Goal: Information Seeking & Learning: Compare options

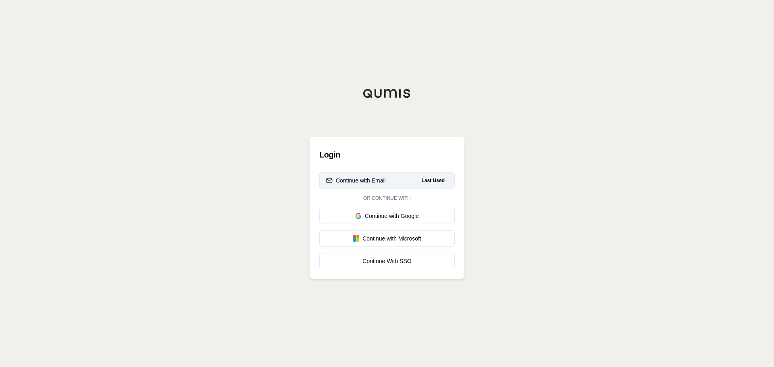
click at [375, 174] on button "Continue with Email Last Used" at bounding box center [386, 181] width 135 height 16
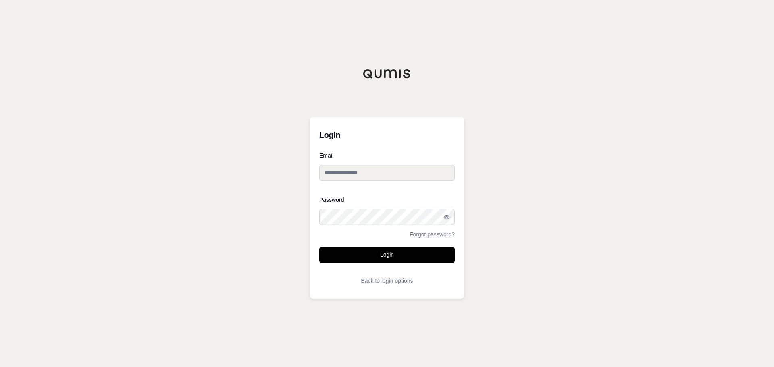
type input "**********"
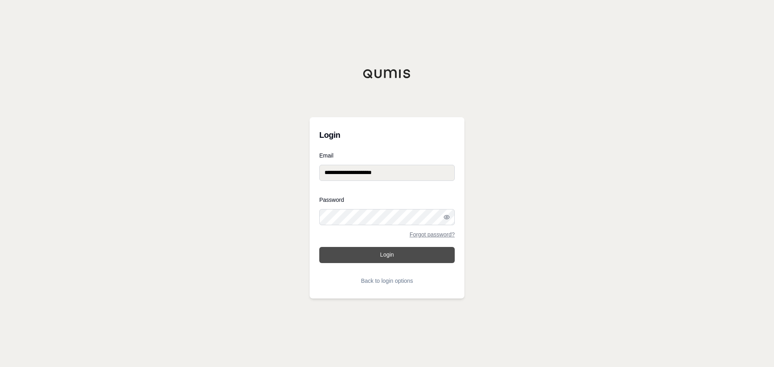
click at [392, 257] on button "Login" at bounding box center [386, 255] width 135 height 16
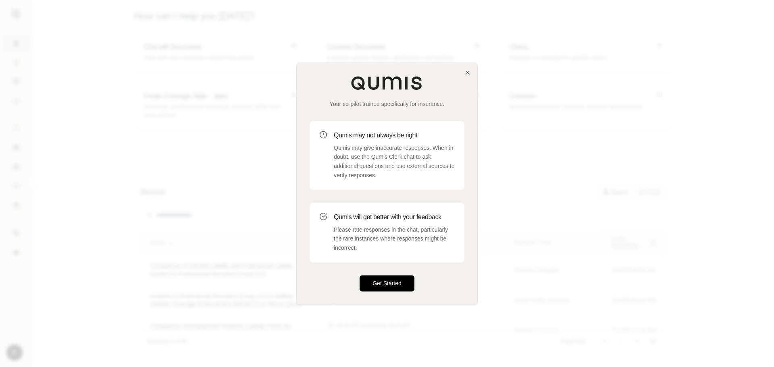
click at [393, 287] on button "Get Started" at bounding box center [387, 283] width 55 height 16
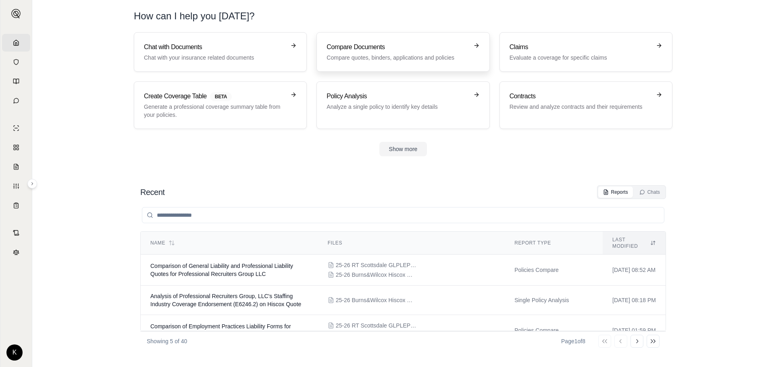
click at [383, 52] on h3 "Compare Documents" at bounding box center [396, 47] width 141 height 10
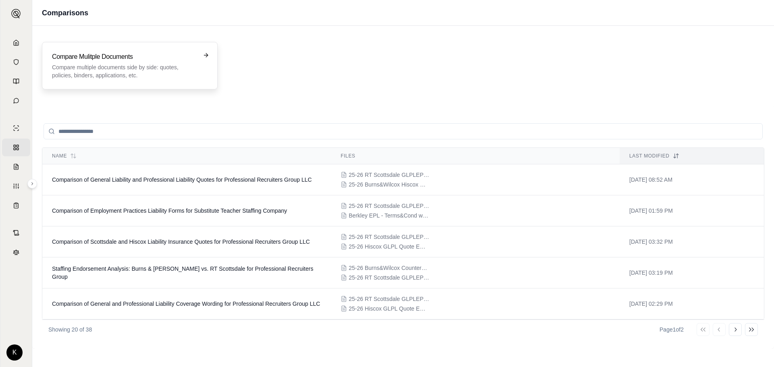
click at [186, 62] on div "Compare Mulitple Documents Compare multiple documents side by side: quotes, pol…" at bounding box center [124, 65] width 144 height 27
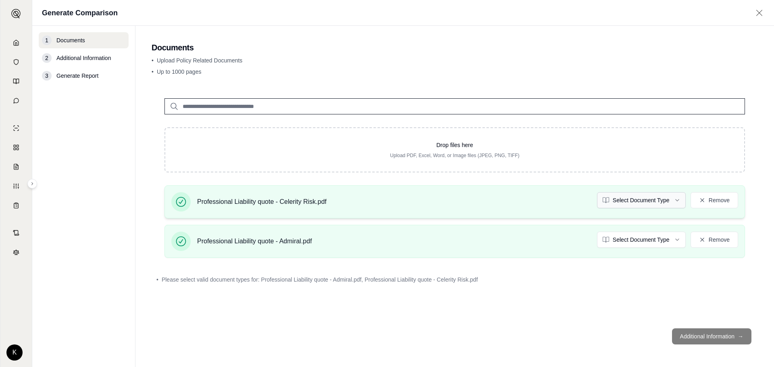
click at [648, 202] on html "Home Vault Prompts Chats Single Policy Comparisons Claims Custom Report Coverag…" at bounding box center [387, 183] width 774 height 367
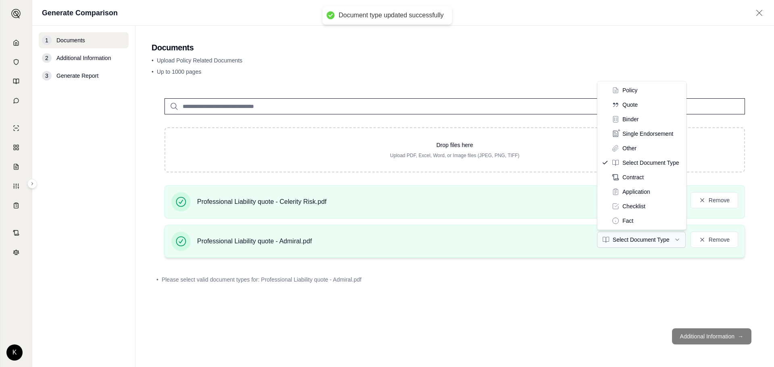
click at [637, 241] on html "Document type updated successfully Home Vault Prompts Chats Single Policy Compa…" at bounding box center [387, 183] width 774 height 367
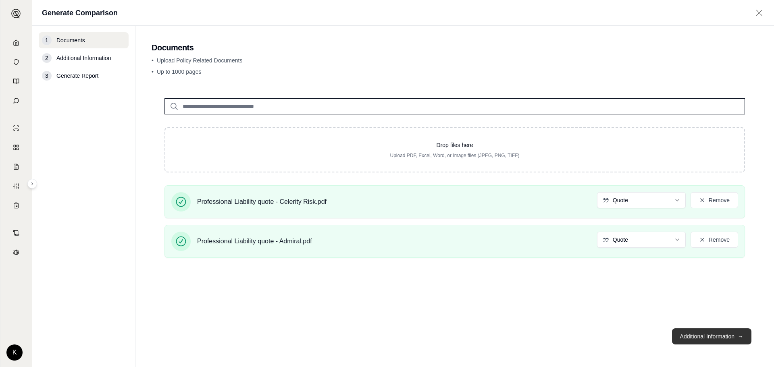
click at [704, 338] on button "Additional Information →" at bounding box center [711, 336] width 79 height 16
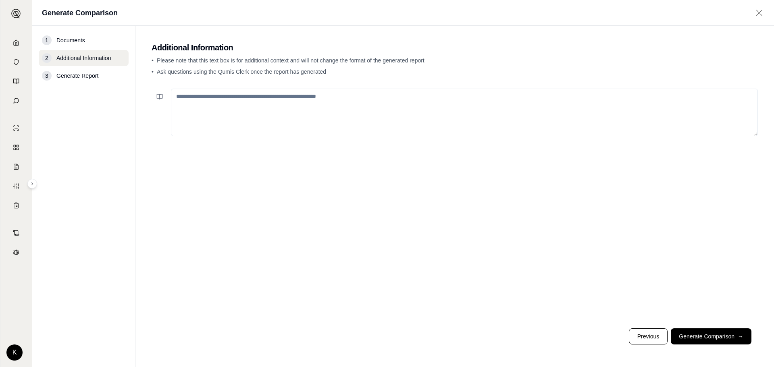
click at [241, 98] on textarea at bounding box center [464, 113] width 587 height 48
type textarea "*"
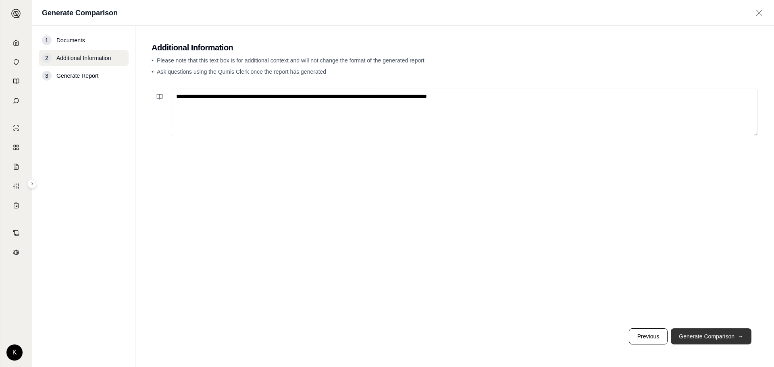
type textarea "**********"
click at [702, 337] on button "Generate Comparison →" at bounding box center [711, 336] width 81 height 16
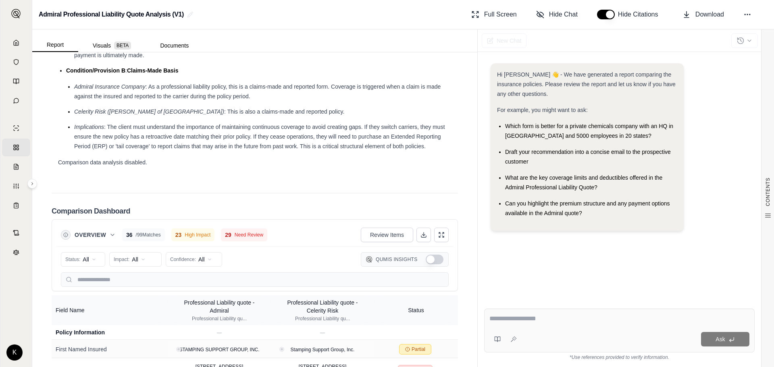
scroll to position [2211, 0]
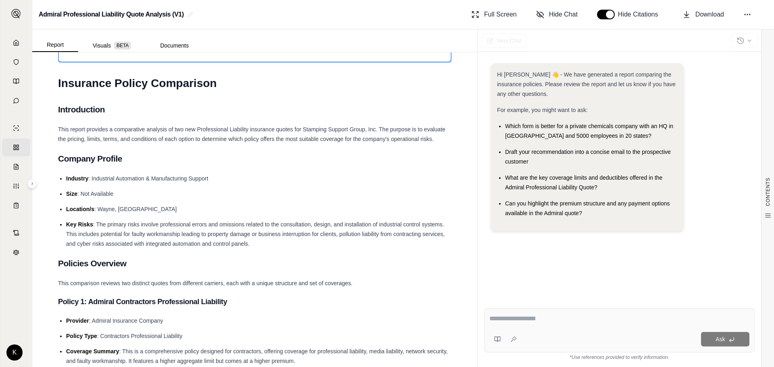
scroll to position [0, 0]
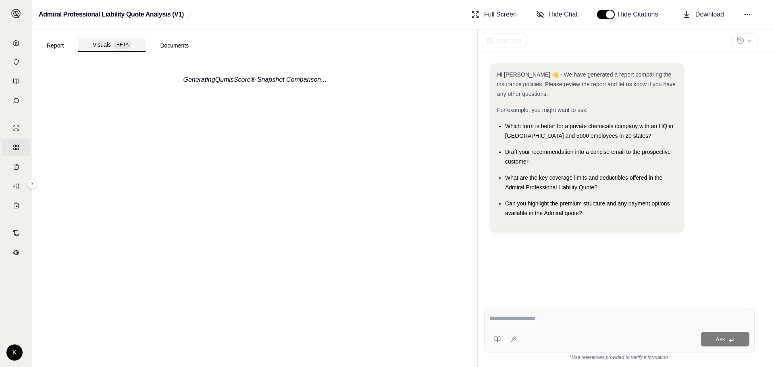
click at [109, 48] on button "Visuals BETA" at bounding box center [111, 45] width 67 height 14
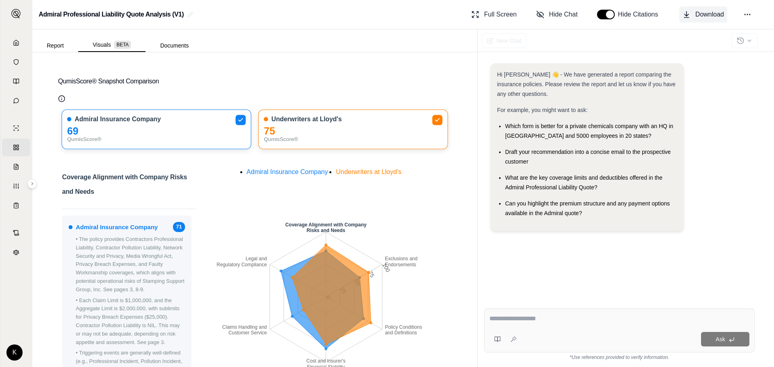
click at [711, 16] on span "Download" at bounding box center [709, 15] width 29 height 10
click at [54, 45] on button "Report" at bounding box center [55, 45] width 46 height 13
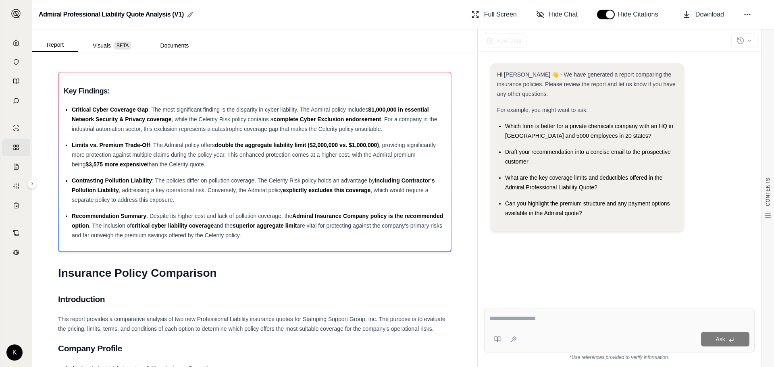
click at [190, 15] on icon at bounding box center [190, 14] width 6 height 6
click at [64, 16] on input "**********" at bounding box center [113, 14] width 149 height 16
drag, startPoint x: 174, startPoint y: 14, endPoint x: 193, endPoint y: 16, distance: 19.5
click at [193, 16] on div "**********" at bounding box center [403, 14] width 742 height 29
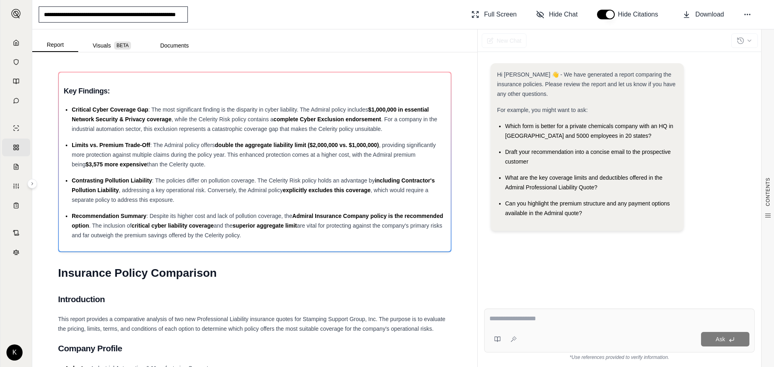
click at [179, 15] on input "**********" at bounding box center [113, 14] width 149 height 16
click at [182, 14] on input "**********" at bounding box center [113, 14] width 149 height 16
type input "**********"
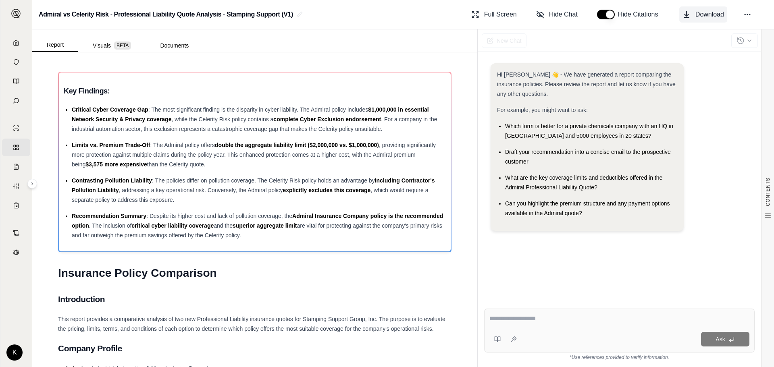
click at [699, 14] on span "Download" at bounding box center [709, 15] width 29 height 10
click at [363, 17] on div "Admiral vs Celerity Risk - Professional Liability Quote Analysis - Stamping Sup…" at bounding box center [403, 14] width 742 height 29
click at [692, 16] on button "Download" at bounding box center [703, 14] width 48 height 16
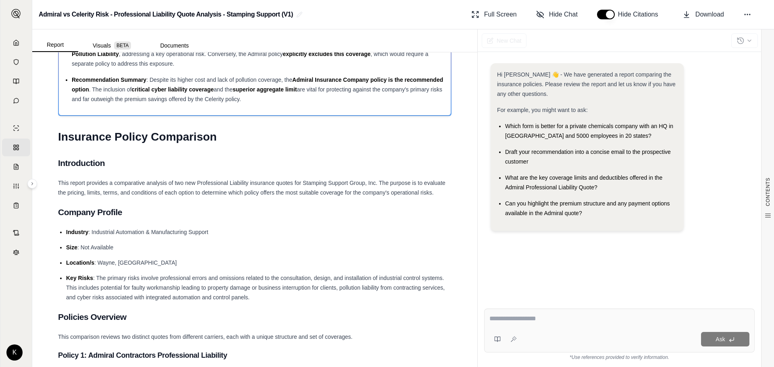
scroll to position [242, 0]
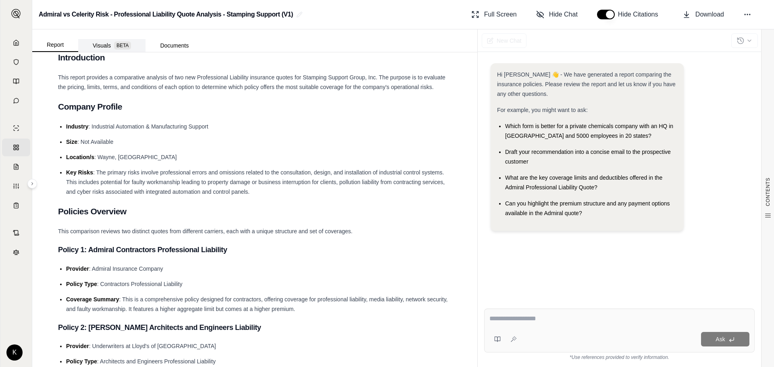
click at [100, 48] on button "Visuals BETA" at bounding box center [111, 45] width 67 height 13
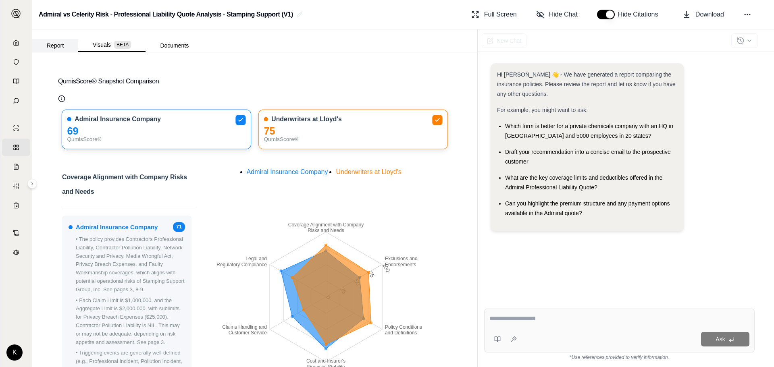
click at [54, 51] on button "Report" at bounding box center [55, 45] width 46 height 13
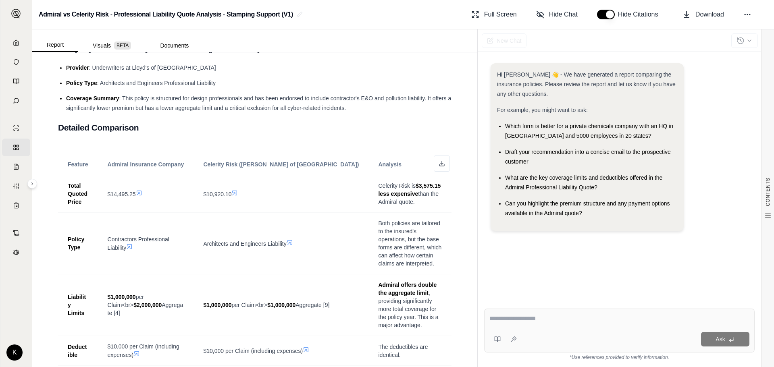
scroll to position [541, 0]
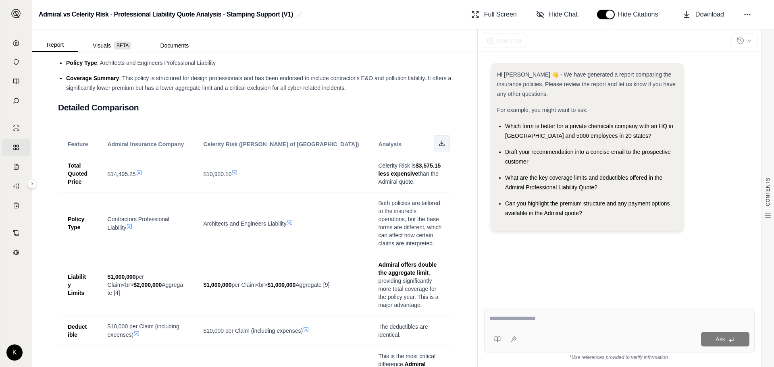
click at [439, 142] on icon at bounding box center [442, 143] width 6 height 6
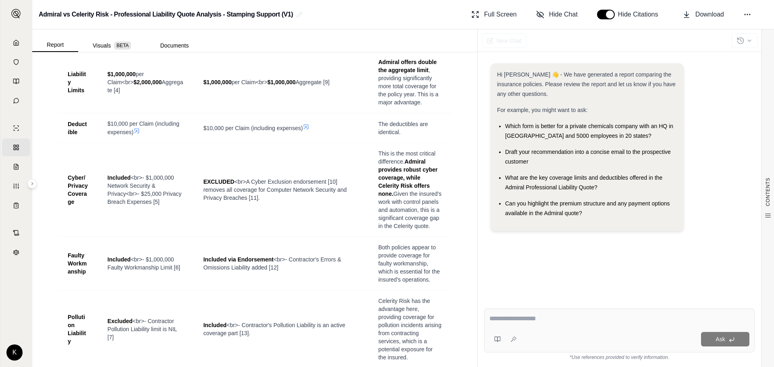
scroll to position [0, 0]
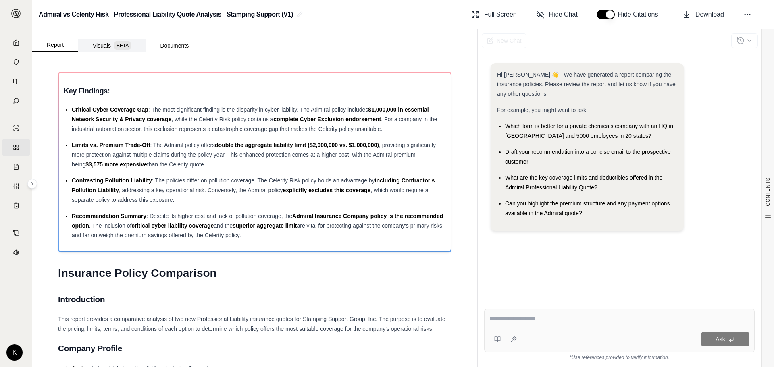
click at [102, 47] on button "Visuals BETA" at bounding box center [111, 45] width 67 height 13
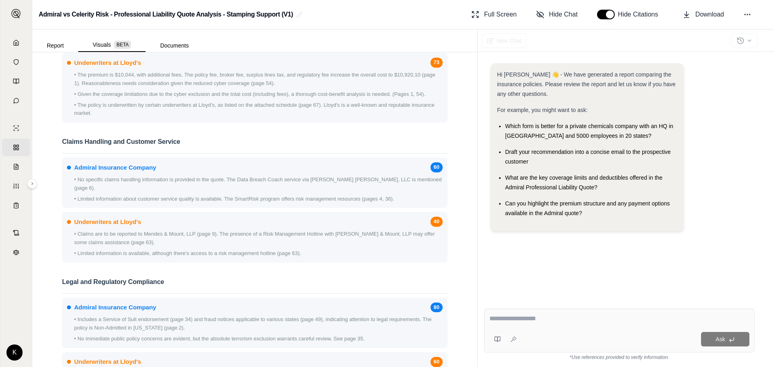
scroll to position [1115, 0]
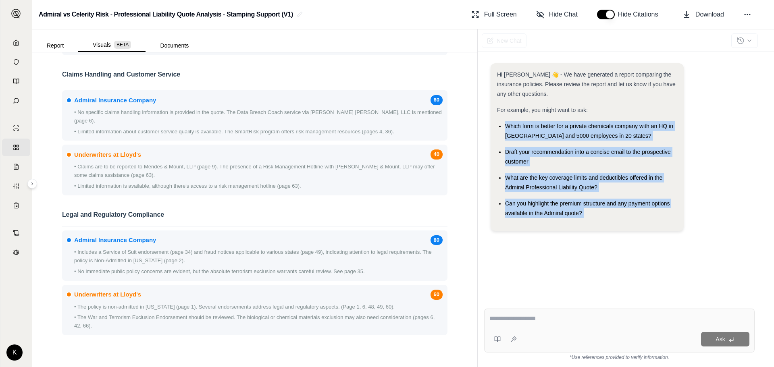
drag, startPoint x: 478, startPoint y: 304, endPoint x: 484, endPoint y: 123, distance: 180.7
click at [484, 123] on div "Hi [PERSON_NAME] 👋 - We have generated a report comparing the insurance policie…" at bounding box center [619, 208] width 283 height 317
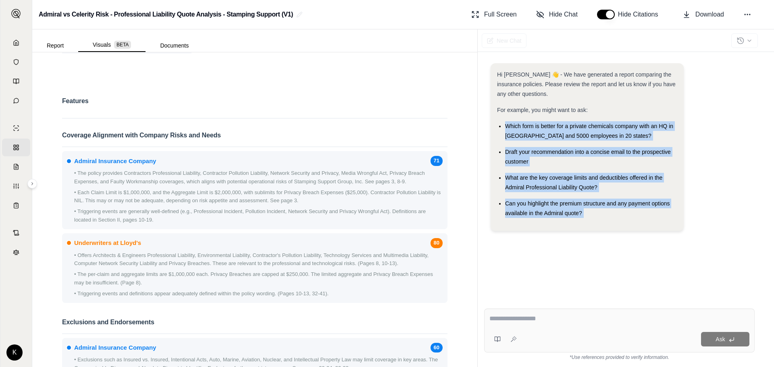
scroll to position [0, 0]
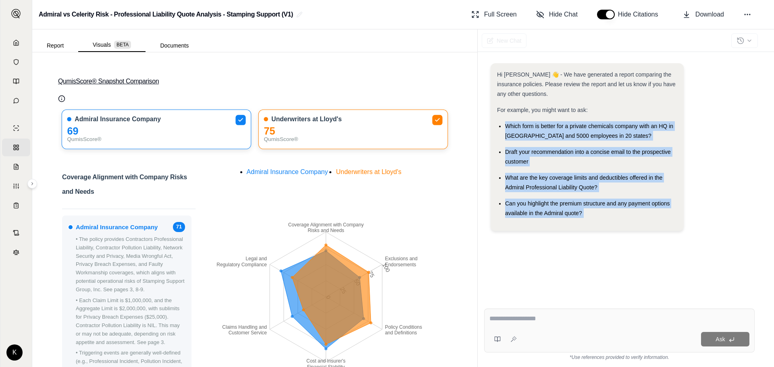
click at [188, 88] on button "QumisScore® Snapshot Comparison" at bounding box center [254, 82] width 393 height 26
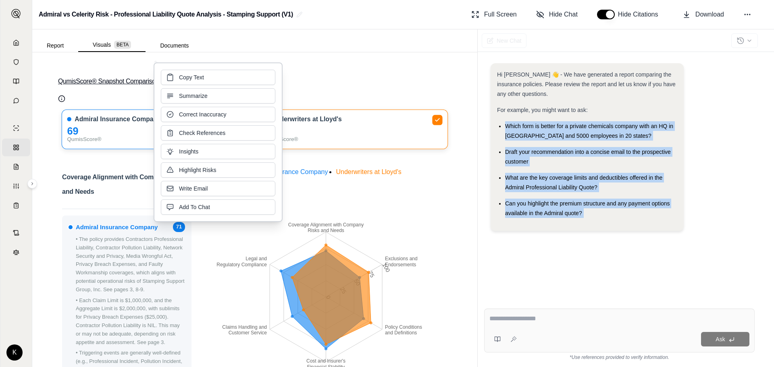
click at [327, 83] on button "QumisScore® Snapshot Comparison" at bounding box center [254, 82] width 393 height 26
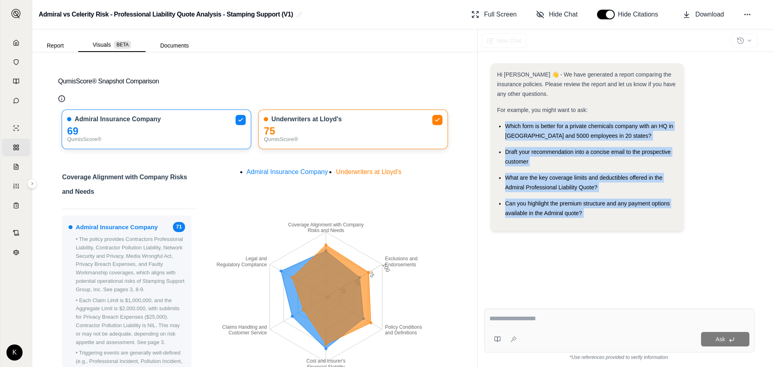
click at [61, 100] on icon "Qumis Score Info" at bounding box center [61, 98] width 7 height 7
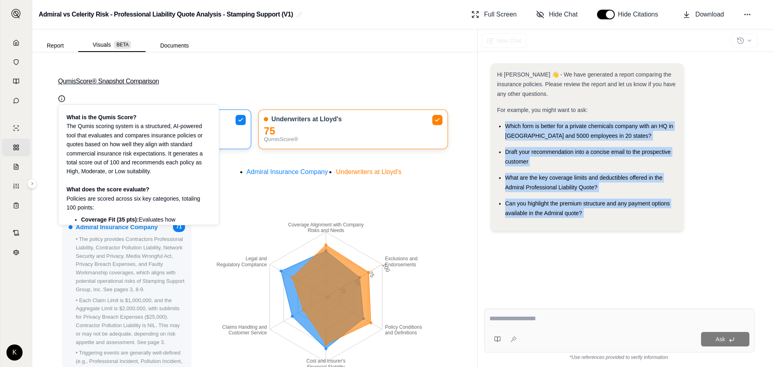
click at [143, 80] on button "QumisScore® Snapshot Comparison" at bounding box center [254, 82] width 393 height 26
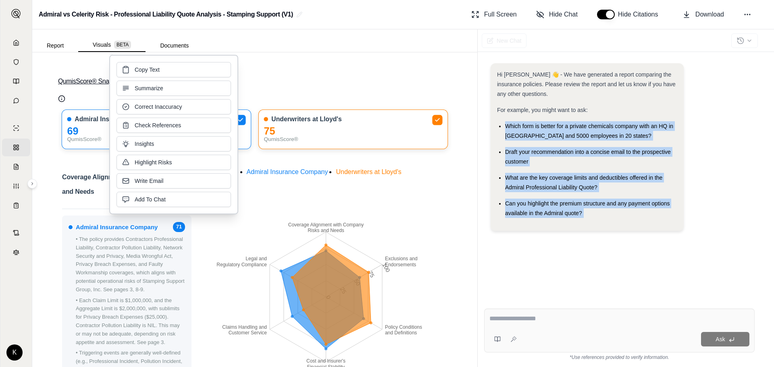
click at [291, 81] on button "QumisScore® Snapshot Comparison" at bounding box center [254, 82] width 393 height 26
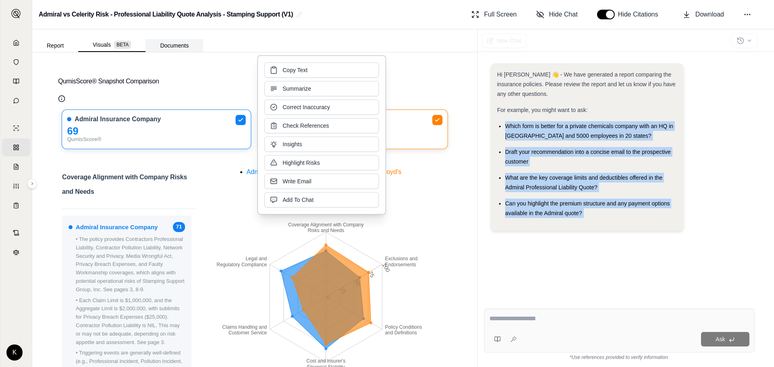
click at [178, 42] on button "Documents" at bounding box center [175, 45] width 58 height 13
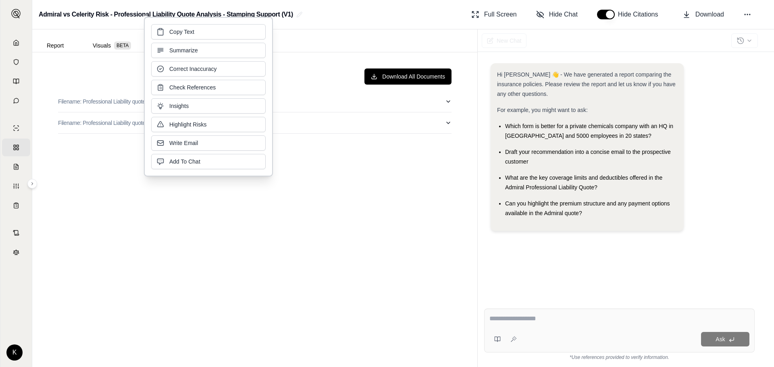
click at [112, 211] on div "Download All Documents Filename: Professional Liability quote - Admiral.pdf Fil…" at bounding box center [255, 209] width 406 height 295
